Goal: Task Accomplishment & Management: Complete application form

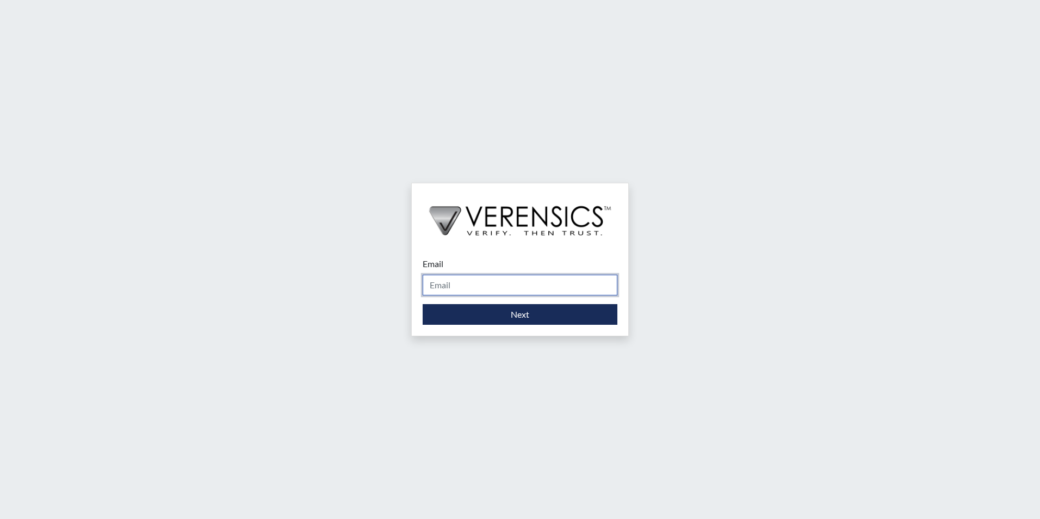
click at [456, 286] on input "Email" at bounding box center [519, 285] width 195 height 21
type input "[PERSON_NAME][EMAIL_ADDRESS][PERSON_NAME][DOMAIN_NAME]"
click at [487, 325] on div "Email [PERSON_NAME][EMAIL_ADDRESS][PERSON_NAME][DOMAIN_NAME] Please provide you…" at bounding box center [520, 290] width 216 height 89
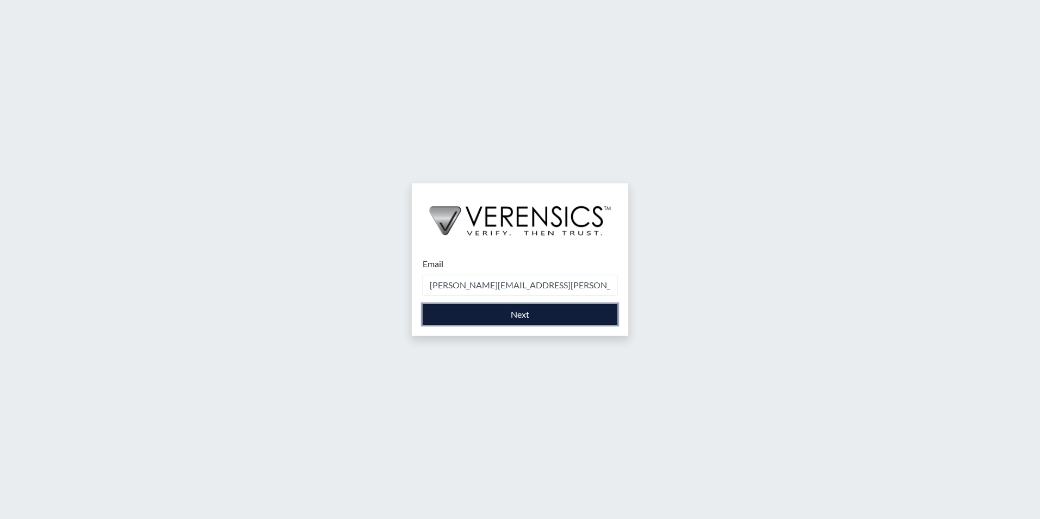
click at [494, 315] on button "Next" at bounding box center [519, 314] width 195 height 21
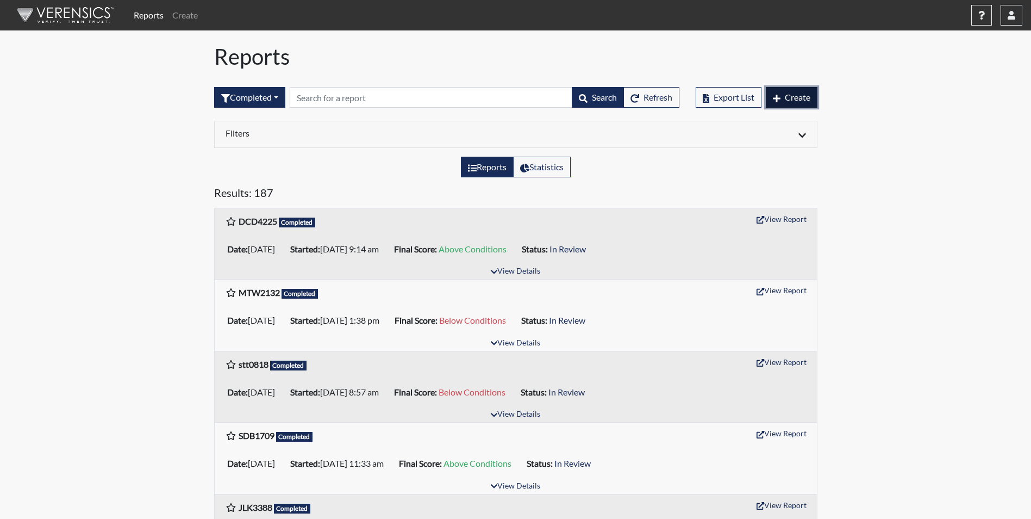
click at [813, 94] on button "Create" at bounding box center [792, 97] width 52 height 21
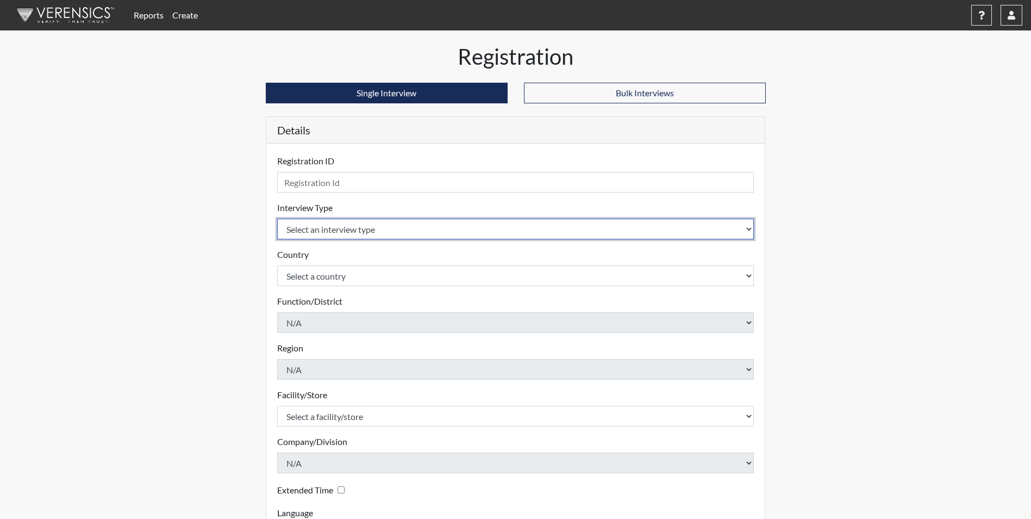
click at [750, 228] on select "Select an interview type Corrections Pre-Employment" at bounding box center [515, 229] width 477 height 21
select select "ff733e93-e1bf-11ea-9c9f-0eff0cf7eb8f"
click at [277, 219] on select "Select an interview type Corrections Pre-Employment" at bounding box center [515, 229] width 477 height 21
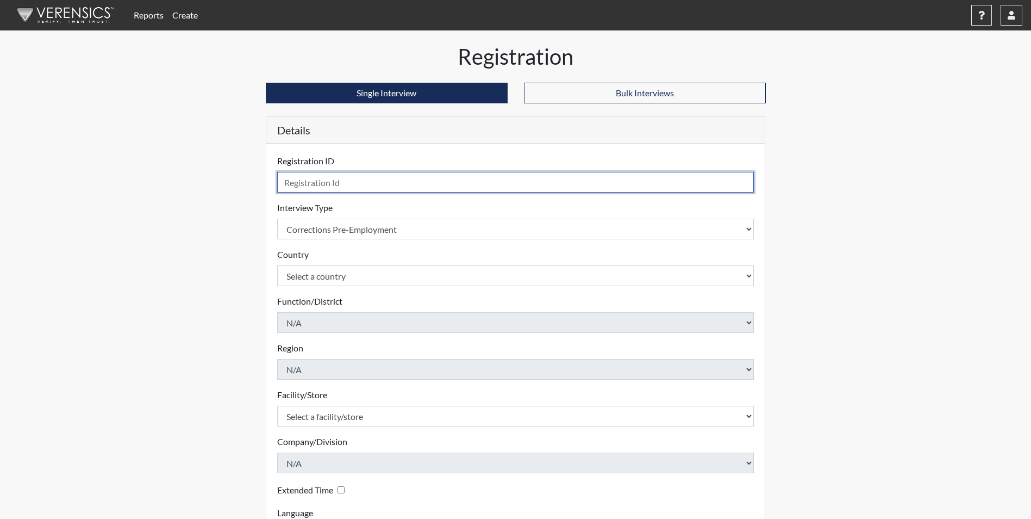
click at [332, 183] on input "text" at bounding box center [515, 182] width 477 height 21
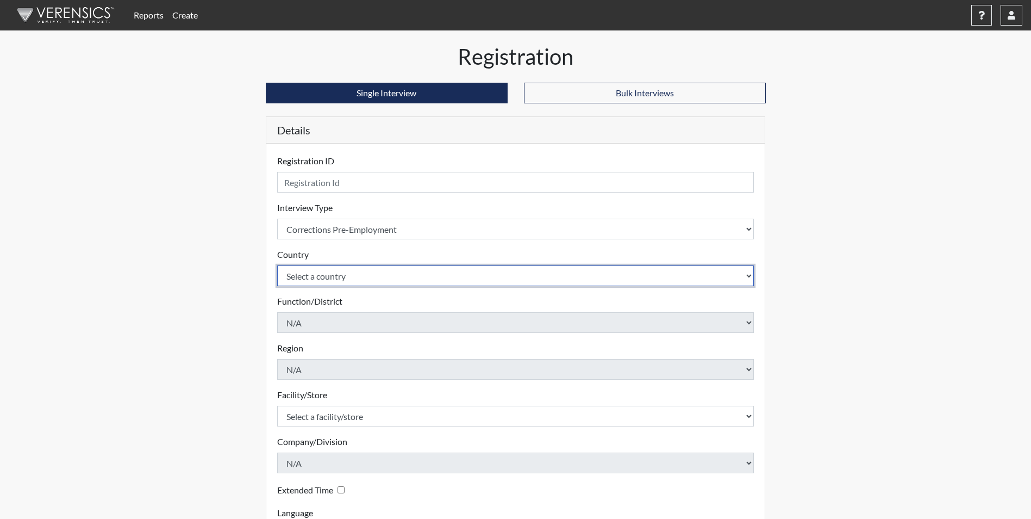
click at [410, 276] on select "Select a country [GEOGRAPHIC_DATA] [GEOGRAPHIC_DATA]" at bounding box center [515, 275] width 477 height 21
select select "united-states-of-[GEOGRAPHIC_DATA]"
click at [277, 265] on select "Select a country [GEOGRAPHIC_DATA] [GEOGRAPHIC_DATA]" at bounding box center [515, 275] width 477 height 21
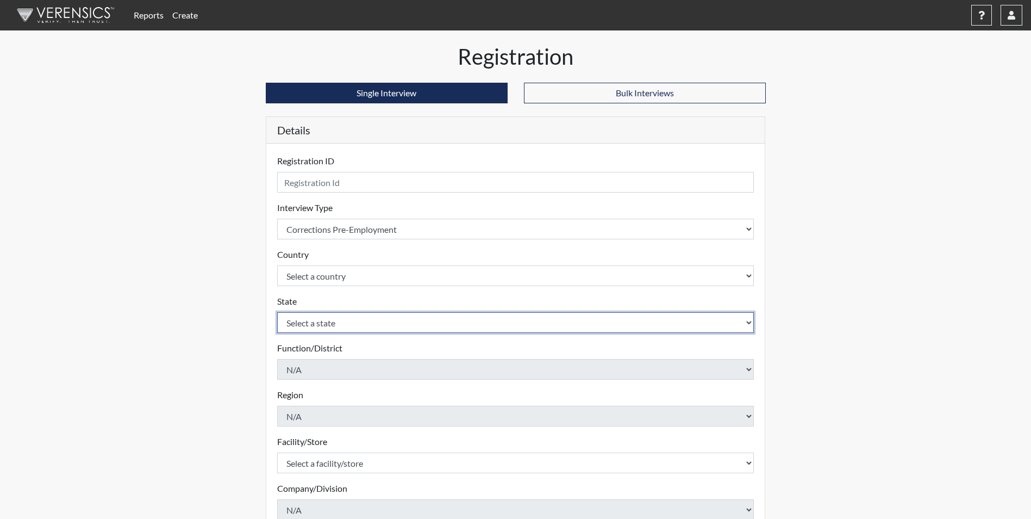
click at [358, 328] on select "Select a state [US_STATE] [US_STATE] [US_STATE] [US_STATE] [US_STATE] [US_STATE…" at bounding box center [515, 322] width 477 height 21
select select "FL"
click at [277, 312] on select "Select a state [US_STATE] [US_STATE] [US_STATE] [US_STATE] [US_STATE] [US_STATE…" at bounding box center [515, 322] width 477 height 21
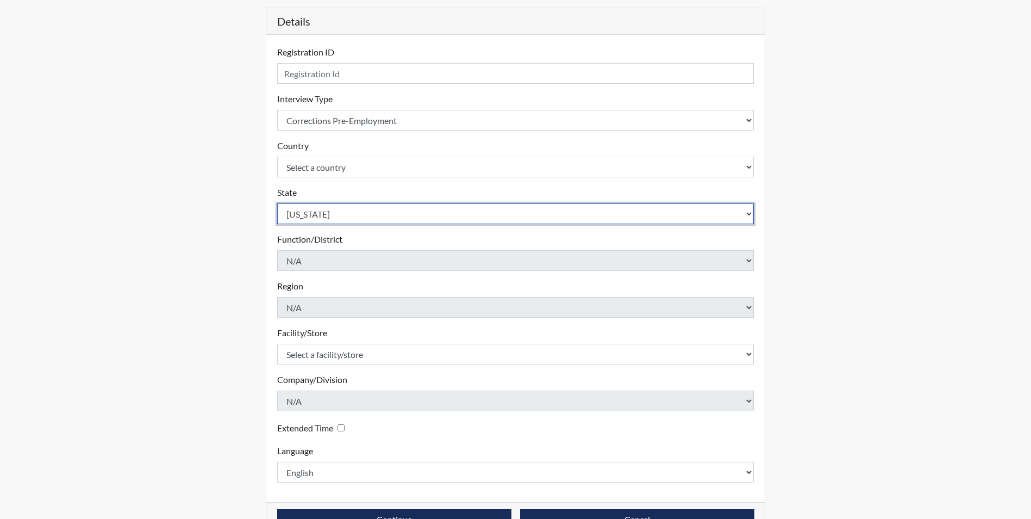
scroll to position [140, 0]
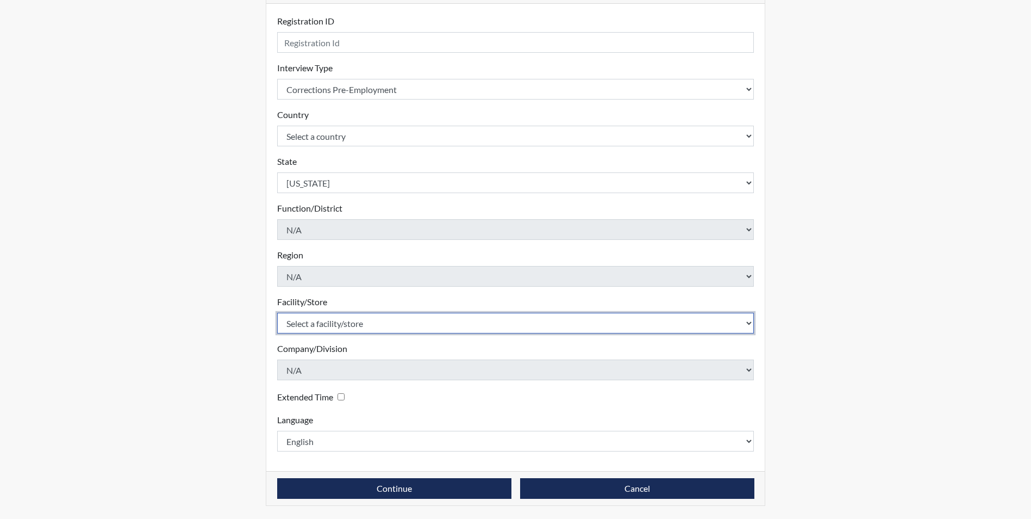
click at [407, 329] on select "Select a facility/store [PERSON_NAME] Unit Metro Re-Entry Facility Metro TC" at bounding box center [515, 323] width 477 height 21
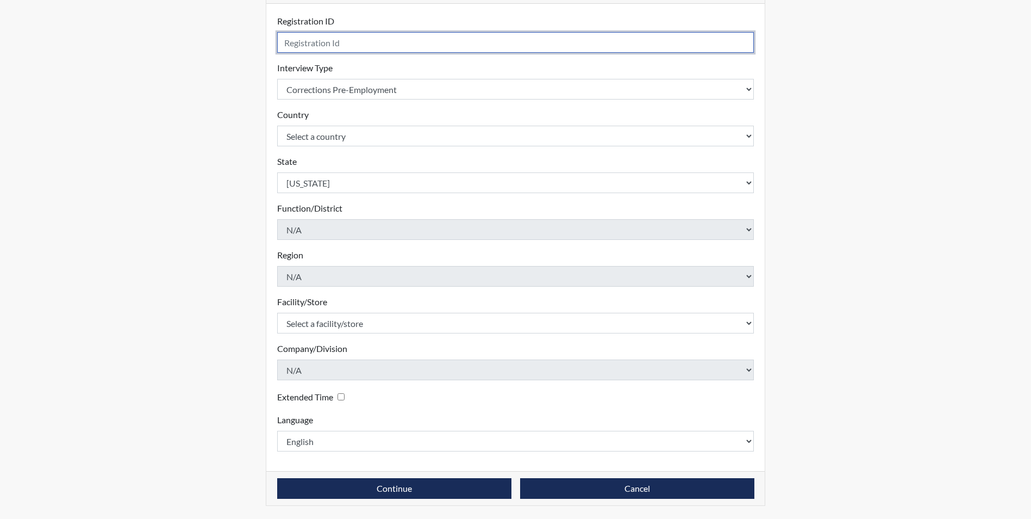
click at [319, 41] on input "text" at bounding box center [515, 42] width 477 height 21
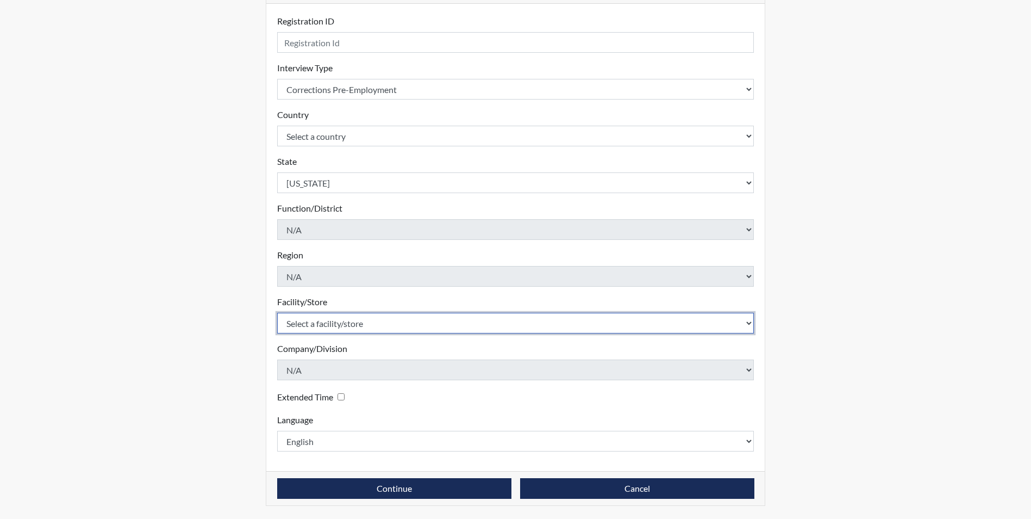
click at [466, 331] on select "Select a facility/store [PERSON_NAME] Unit Metro Re-Entry Facility Metro TC" at bounding box center [515, 323] width 477 height 21
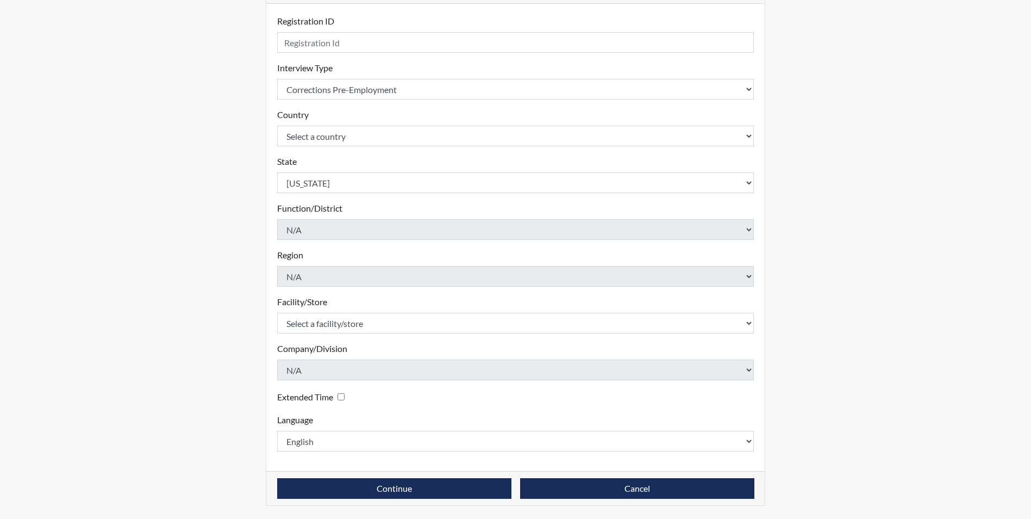
click at [269, 340] on div "Registration ID Please provide a registration ID. Interview Type Select an inte…" at bounding box center [515, 237] width 499 height 467
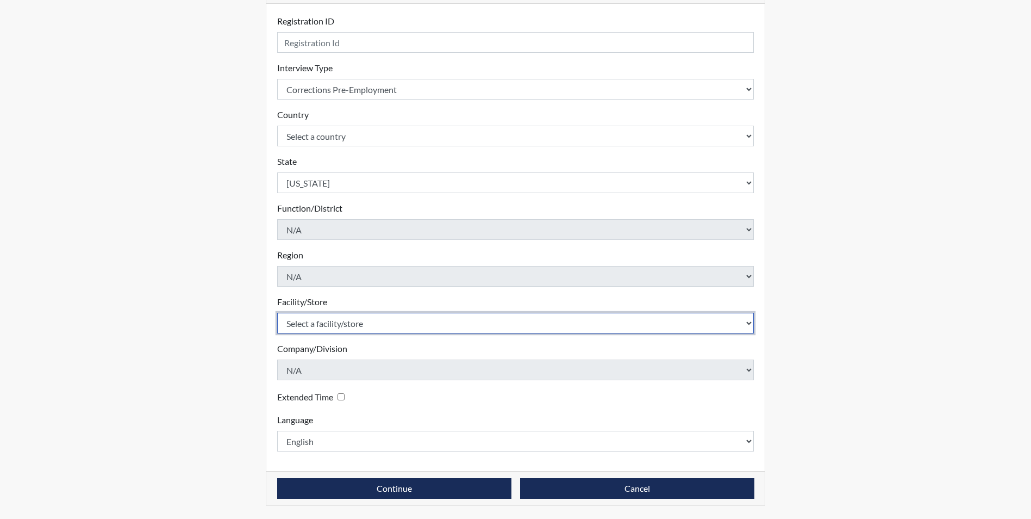
click at [314, 323] on select "Select a facility/store [PERSON_NAME] Unit Metro Re-Entry Facility Metro TC" at bounding box center [515, 323] width 477 height 21
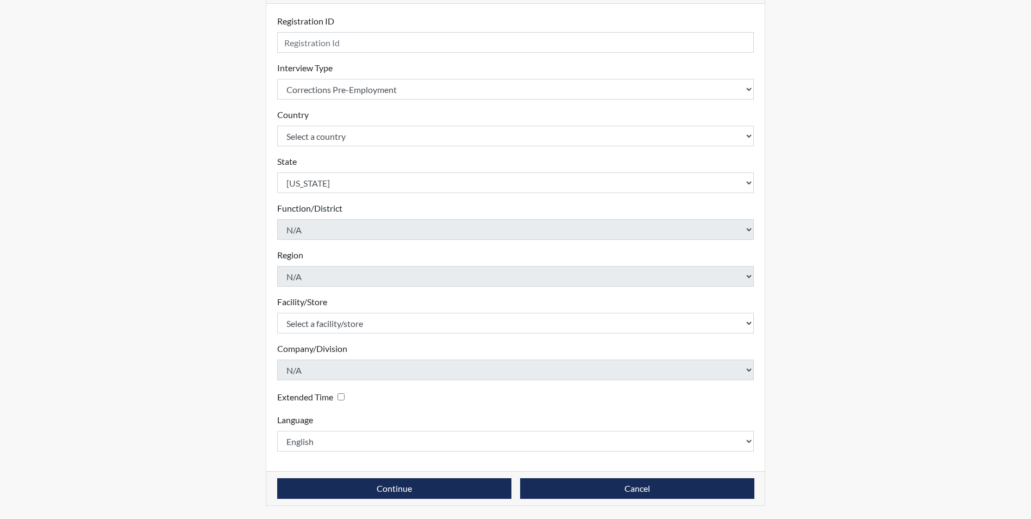
click at [269, 358] on div "Registration ID Please provide a registration ID. Interview Type Select an inte…" at bounding box center [515, 237] width 499 height 467
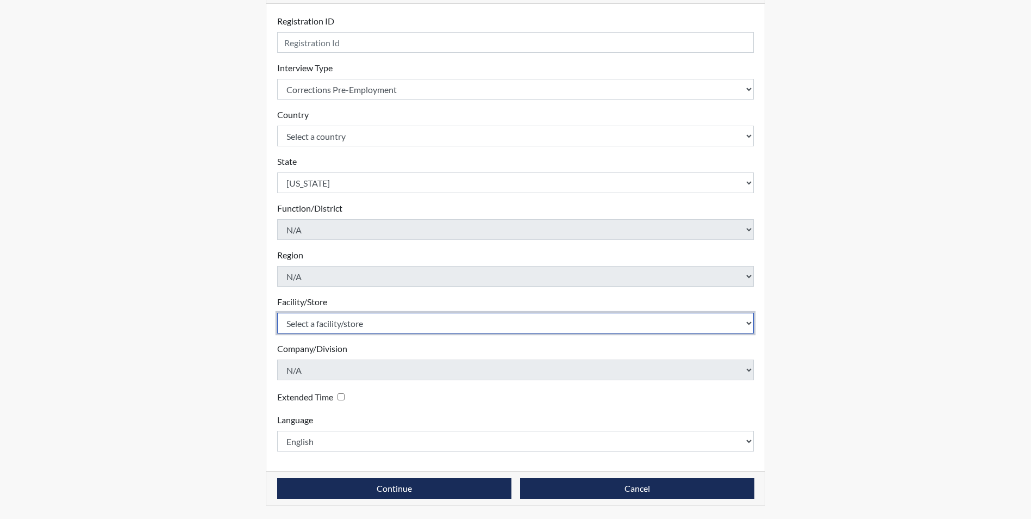
click at [323, 328] on select "Select a facility/store [PERSON_NAME] Unit Metro Re-Entry Facility Metro TC" at bounding box center [515, 323] width 477 height 21
select select "46cd50ea-3422-478d-8e5a-ebf783f64df2"
click at [277, 313] on select "Select a facility/store [PERSON_NAME] Unit Metro Re-Entry Facility Metro TC" at bounding box center [515, 323] width 477 height 21
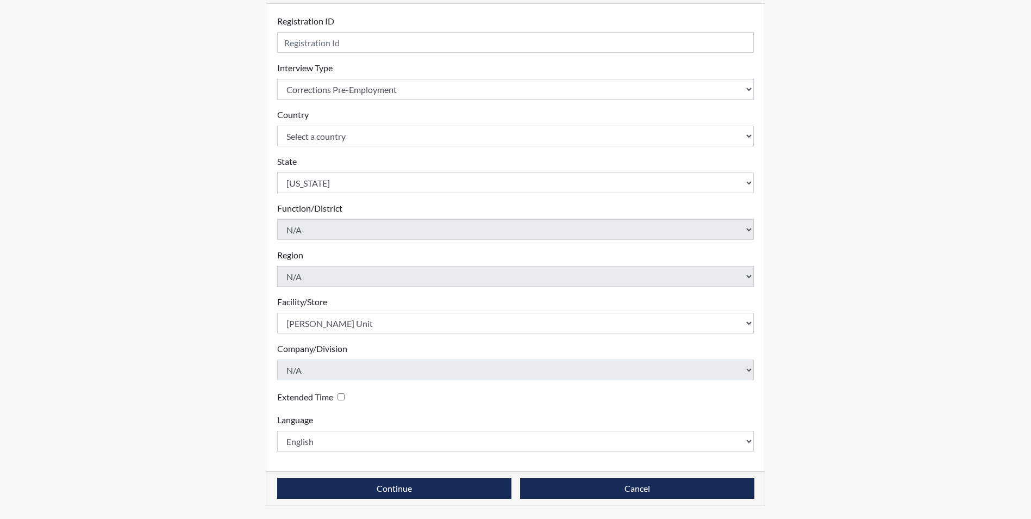
click at [272, 338] on div "Registration ID Please provide a registration ID. Interview Type Select an inte…" at bounding box center [515, 237] width 499 height 467
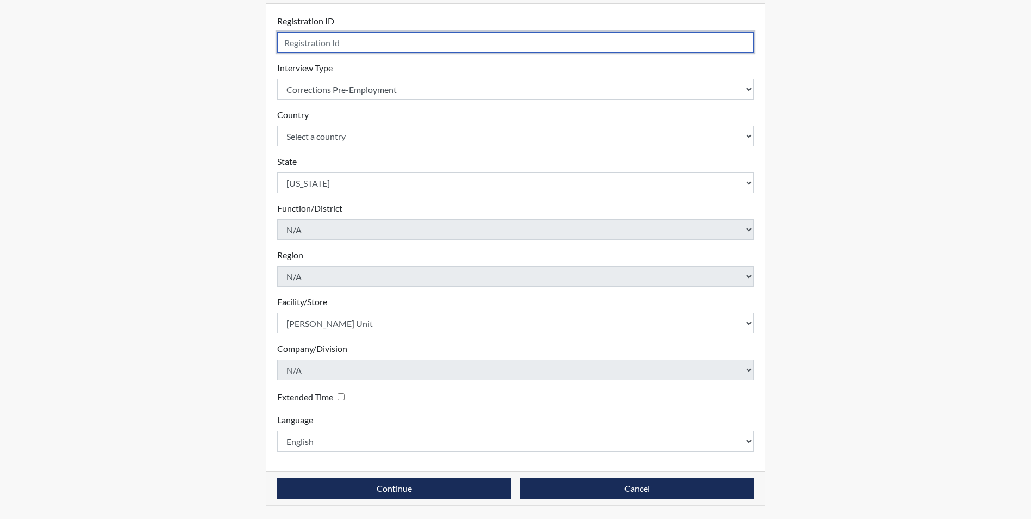
click at [332, 51] on input "text" at bounding box center [515, 42] width 477 height 21
click at [290, 43] on input "jc5155" at bounding box center [515, 42] width 477 height 21
type input "jc5155"
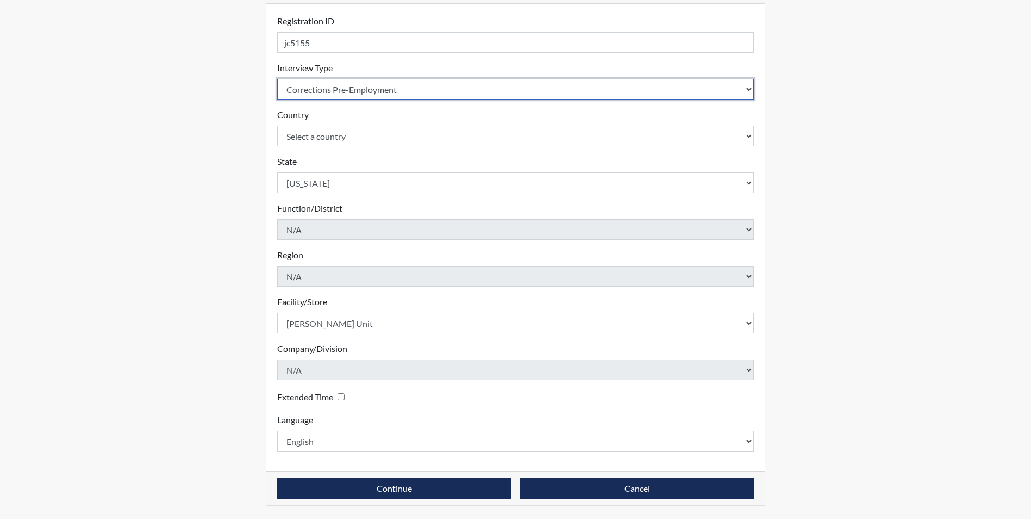
click at [364, 94] on select "Select an interview type Corrections Pre-Employment" at bounding box center [515, 89] width 477 height 21
click at [277, 79] on select "Select an interview type Corrections Pre-Employment" at bounding box center [515, 89] width 477 height 21
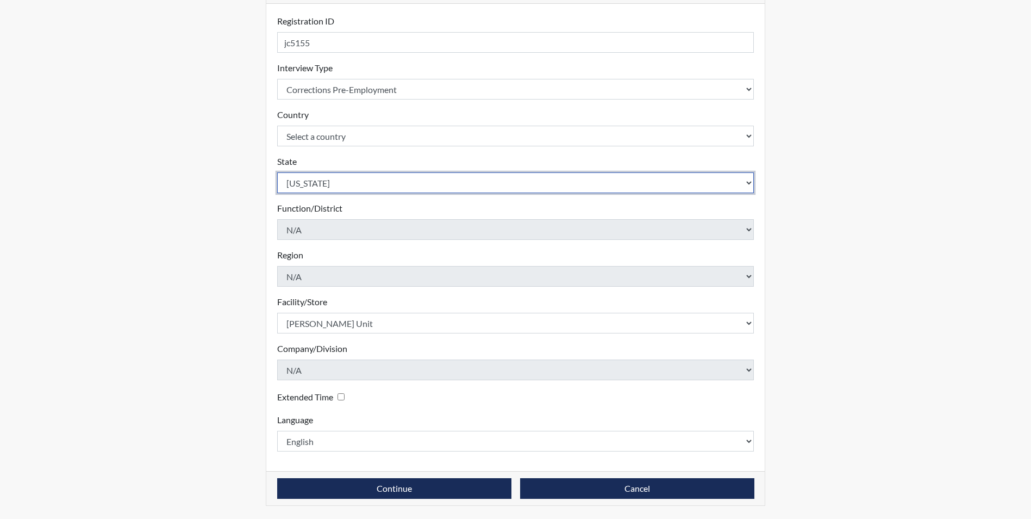
click at [353, 183] on select "Select a state [US_STATE] [US_STATE] [US_STATE] [US_STATE] [US_STATE] [US_STATE…" at bounding box center [515, 182] width 477 height 21
select select "GA"
click at [277, 172] on select "Select a state [US_STATE] [US_STATE] [US_STATE] [US_STATE] [US_STATE] [US_STATE…" at bounding box center [515, 182] width 477 height 21
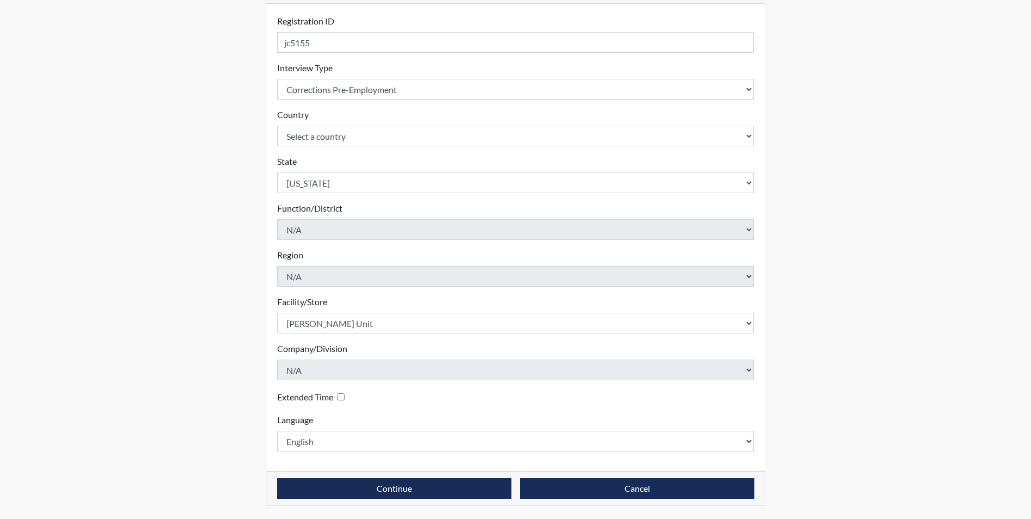
click at [272, 271] on div "Registration ID jc5155 Please provide a registration ID. Interview Type Select …" at bounding box center [515, 237] width 499 height 467
click at [386, 485] on button "Continue" at bounding box center [394, 488] width 234 height 21
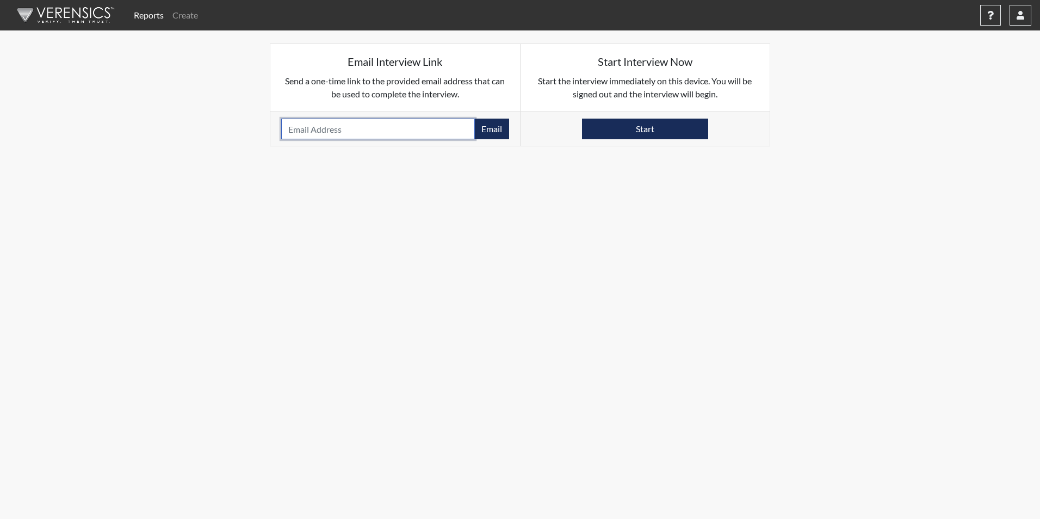
click at [362, 129] on input "email" at bounding box center [378, 129] width 194 height 21
click at [250, 212] on body "Reports Create Help Center × Verensics Best Practices How to successfully use t…" at bounding box center [520, 259] width 1040 height 519
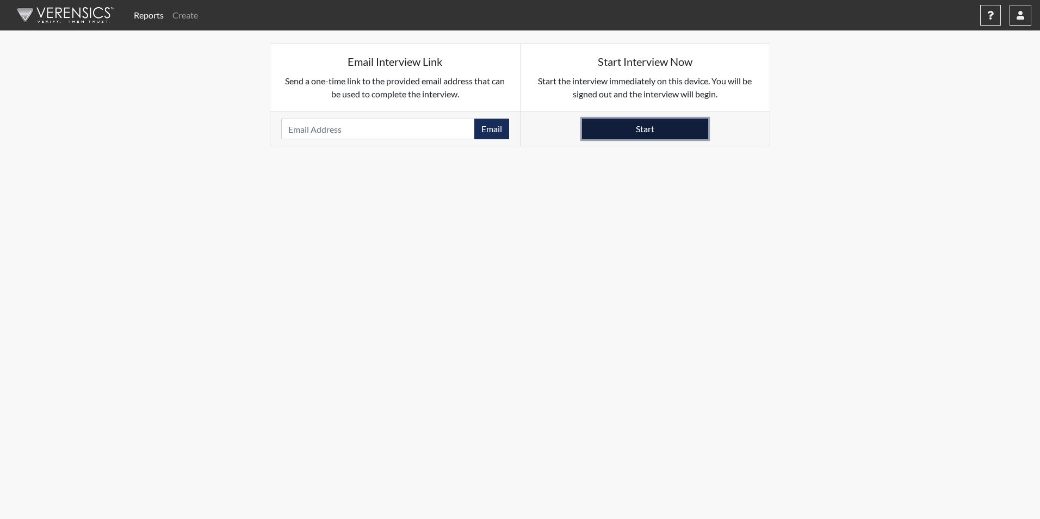
click at [626, 129] on button "Start" at bounding box center [645, 129] width 126 height 21
